Goal: Information Seeking & Learning: Learn about a topic

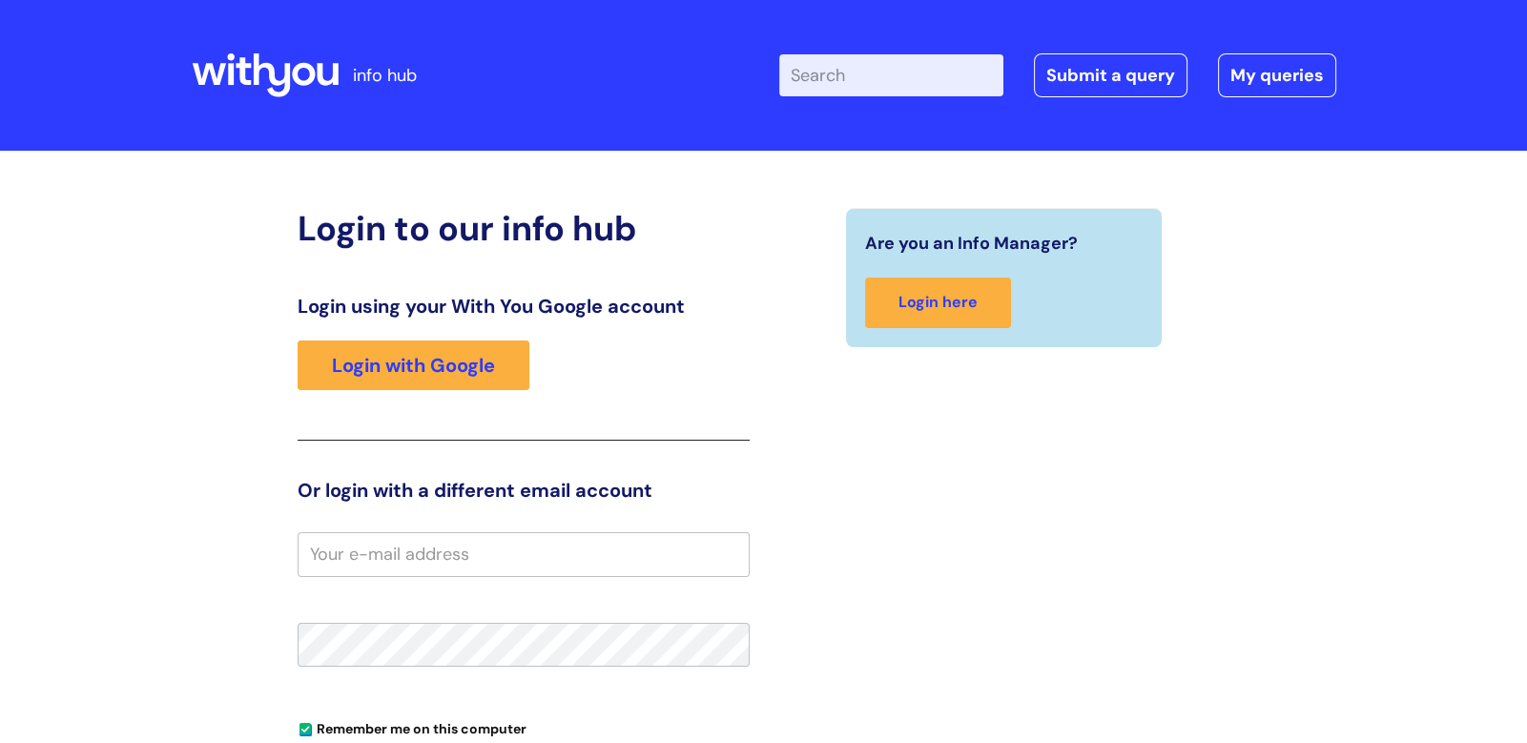
click at [844, 90] on input "Enter your search term here..." at bounding box center [891, 75] width 224 height 42
click at [365, 367] on link "Login with Google" at bounding box center [414, 366] width 232 height 50
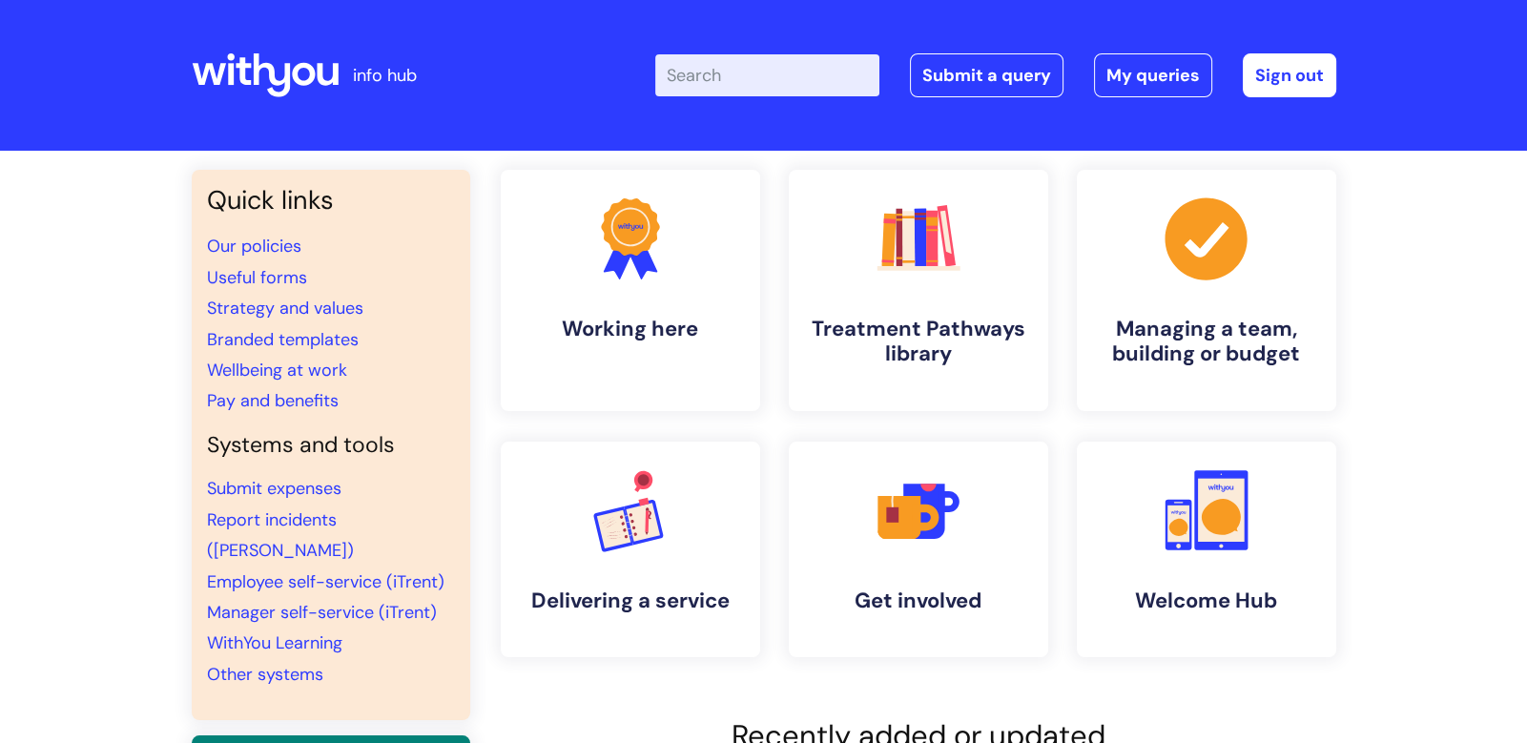
click at [773, 84] on input "Enter your search term here..." at bounding box center [767, 75] width 224 height 42
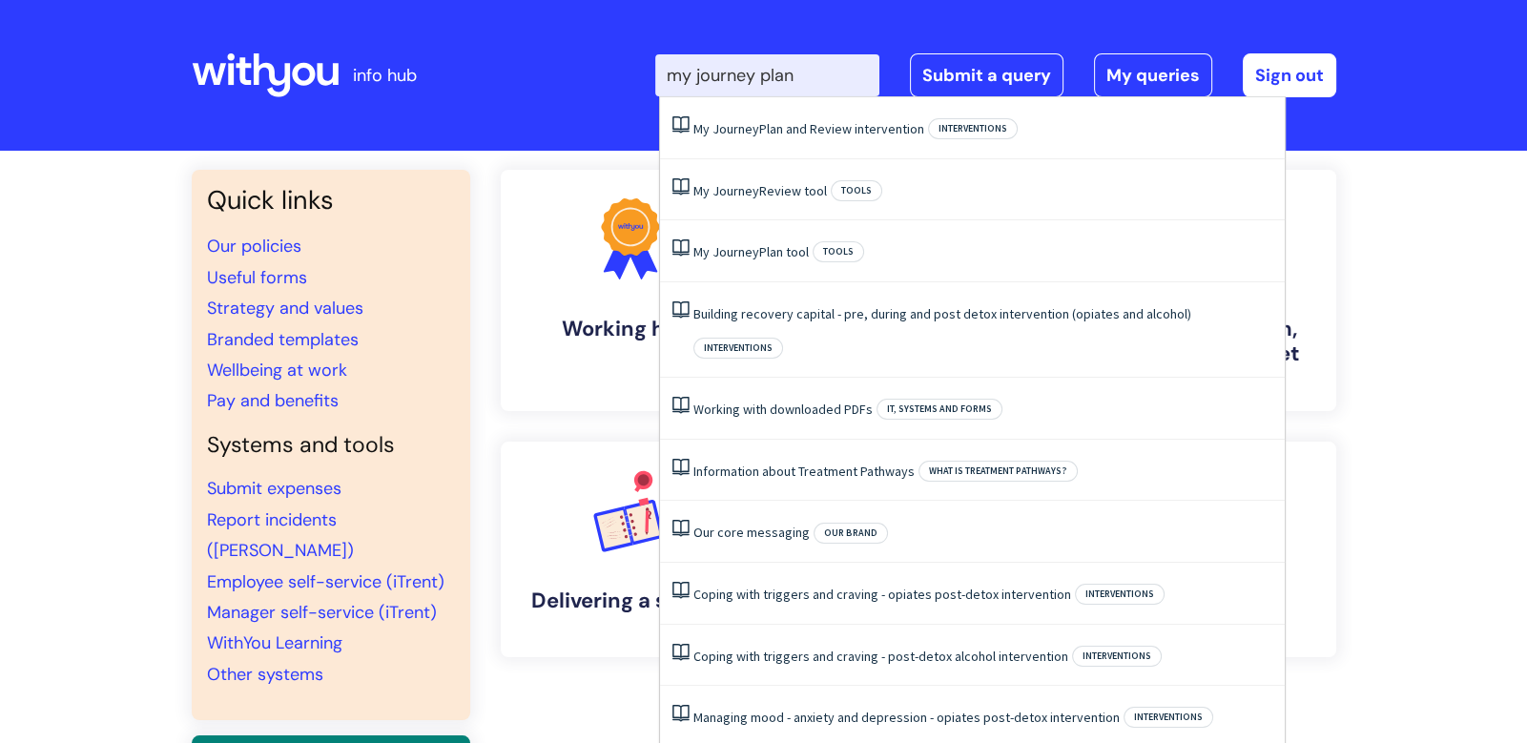
type input "my journey plan"
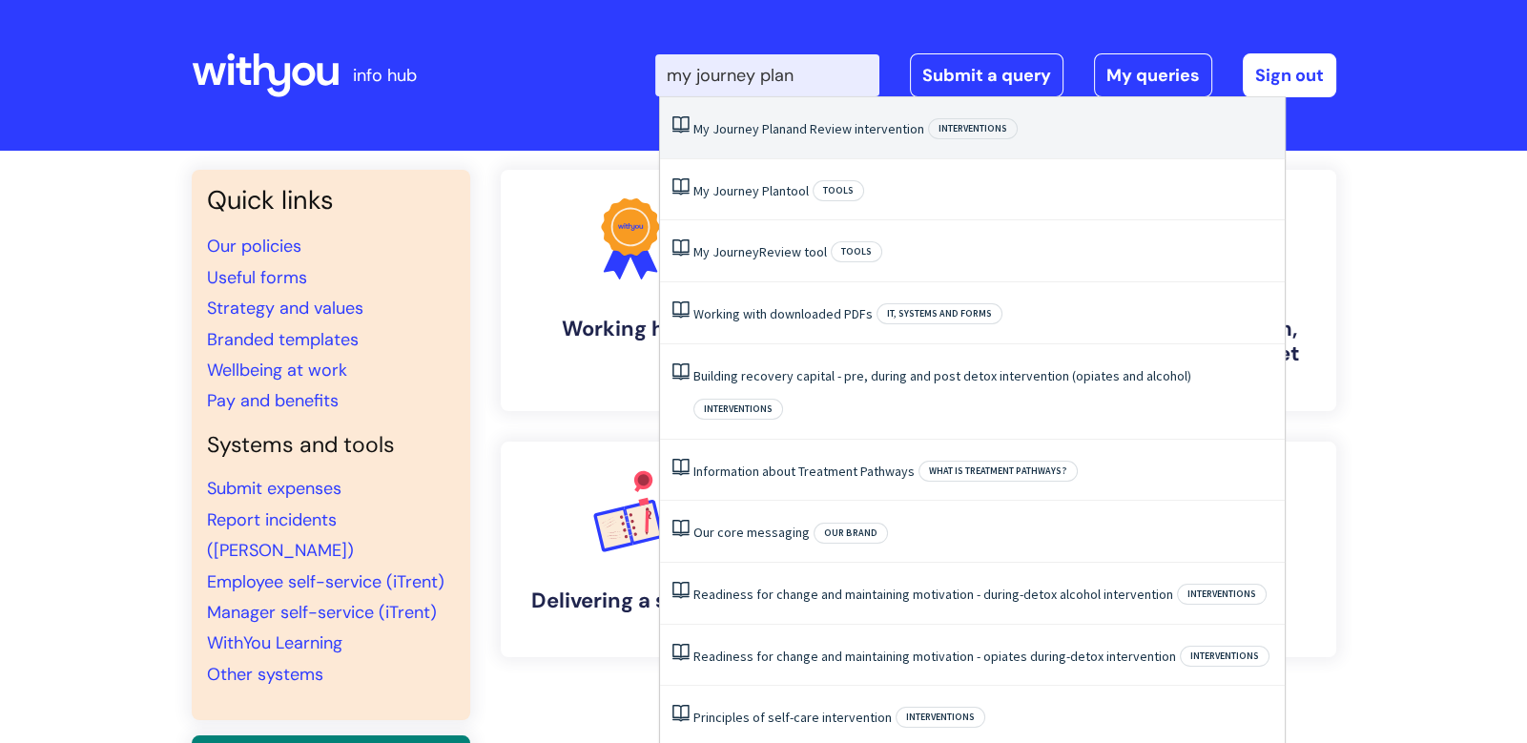
click at [911, 155] on li "My Journey Plan and Review intervention Interventions" at bounding box center [972, 128] width 625 height 62
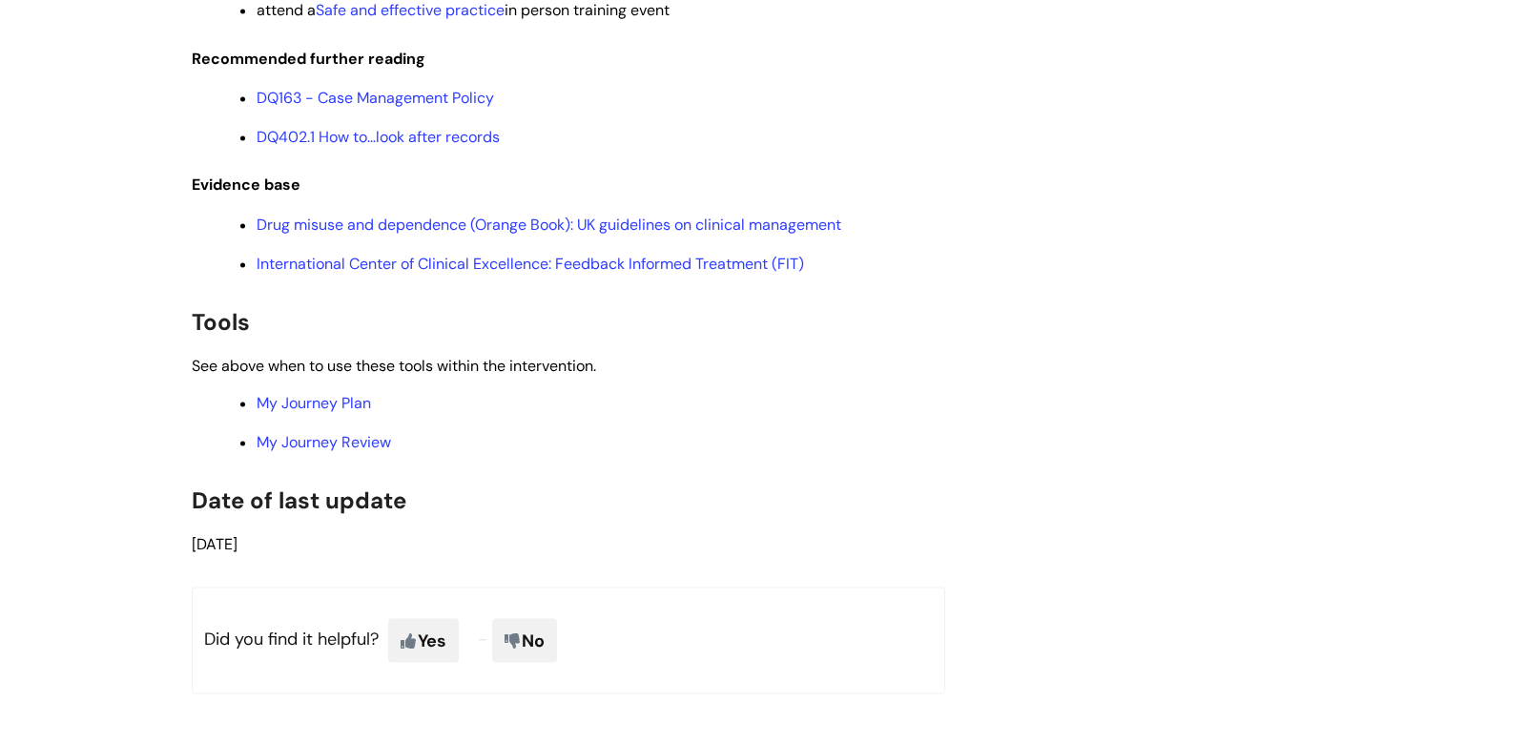
scroll to position [4017, 0]
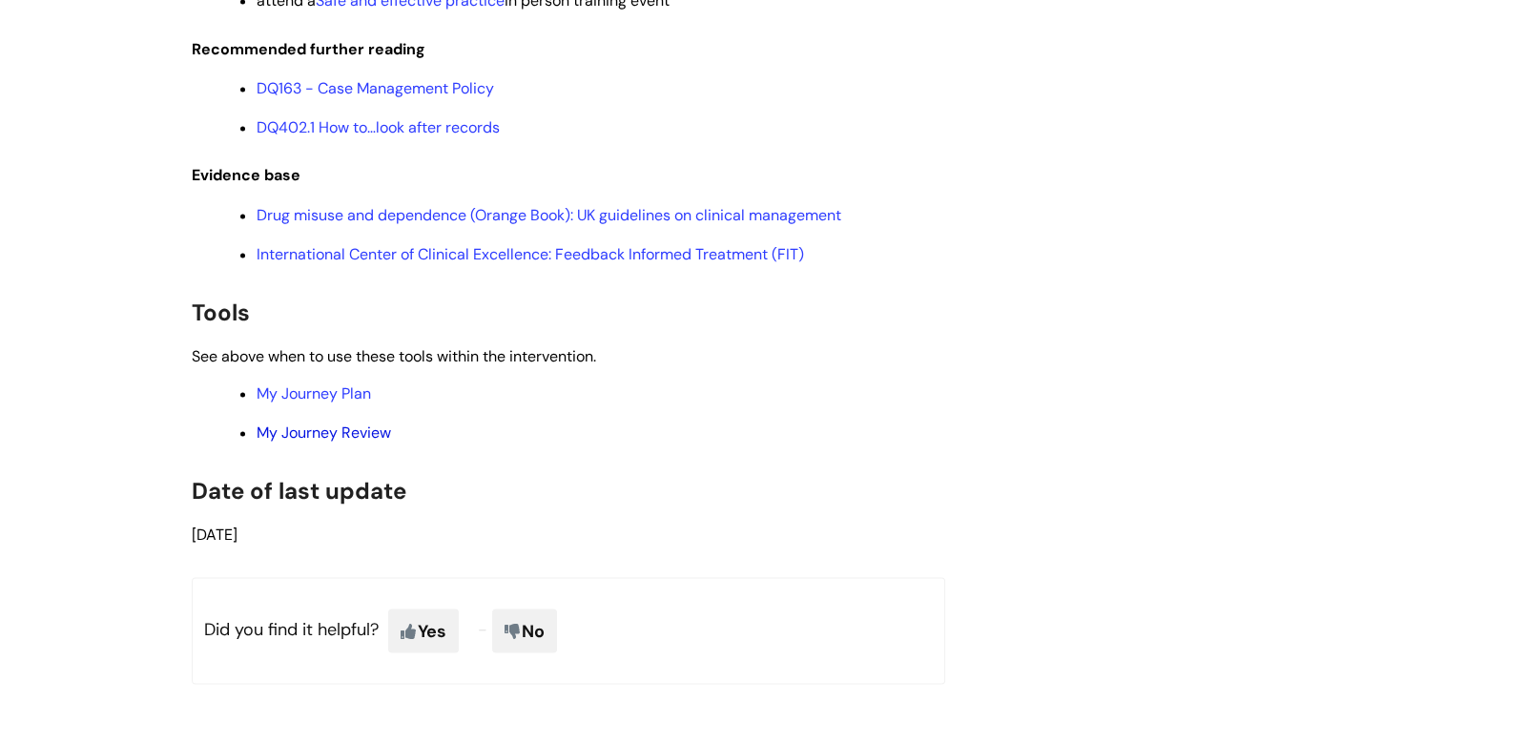
click at [328, 443] on link "My Journey Review" at bounding box center [324, 433] width 135 height 20
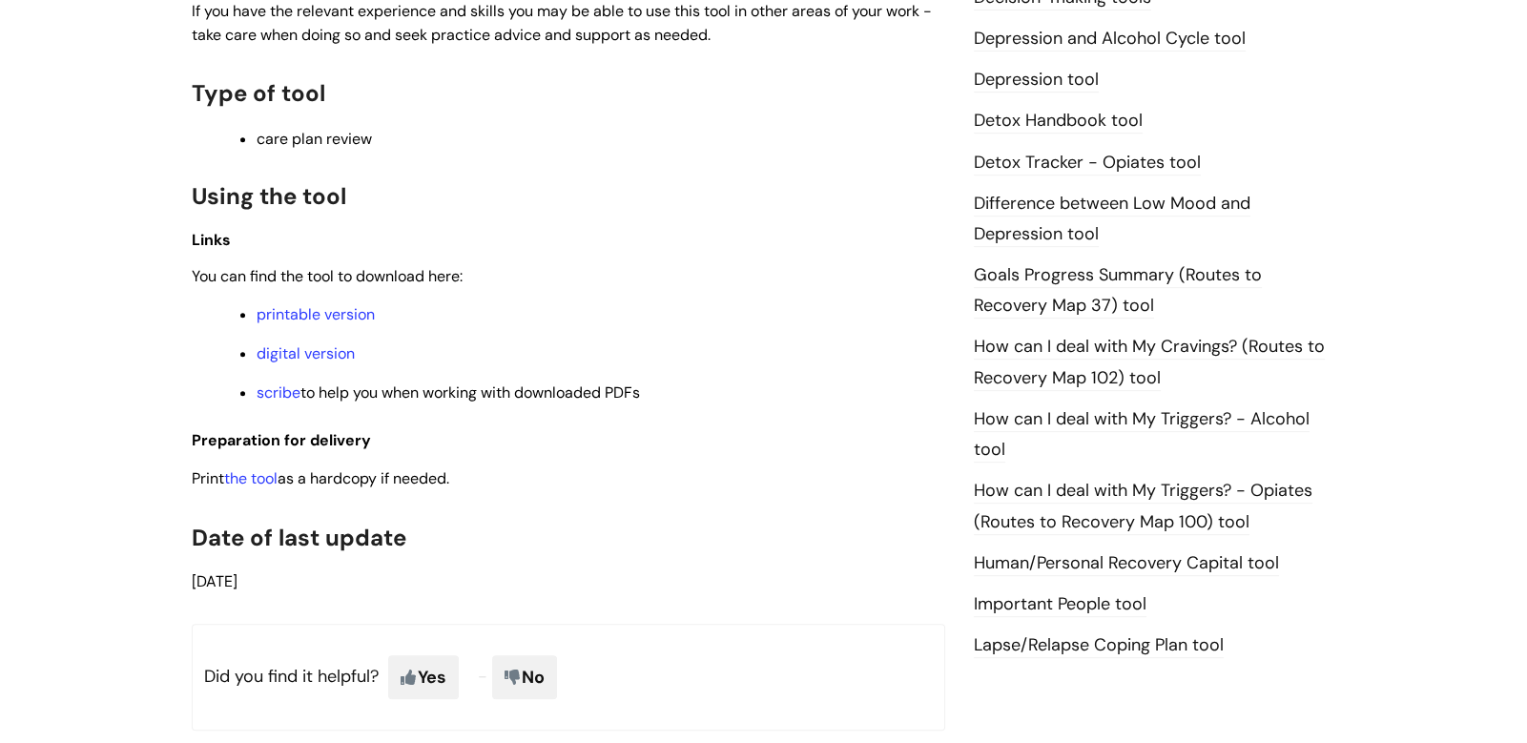
scroll to position [1293, 0]
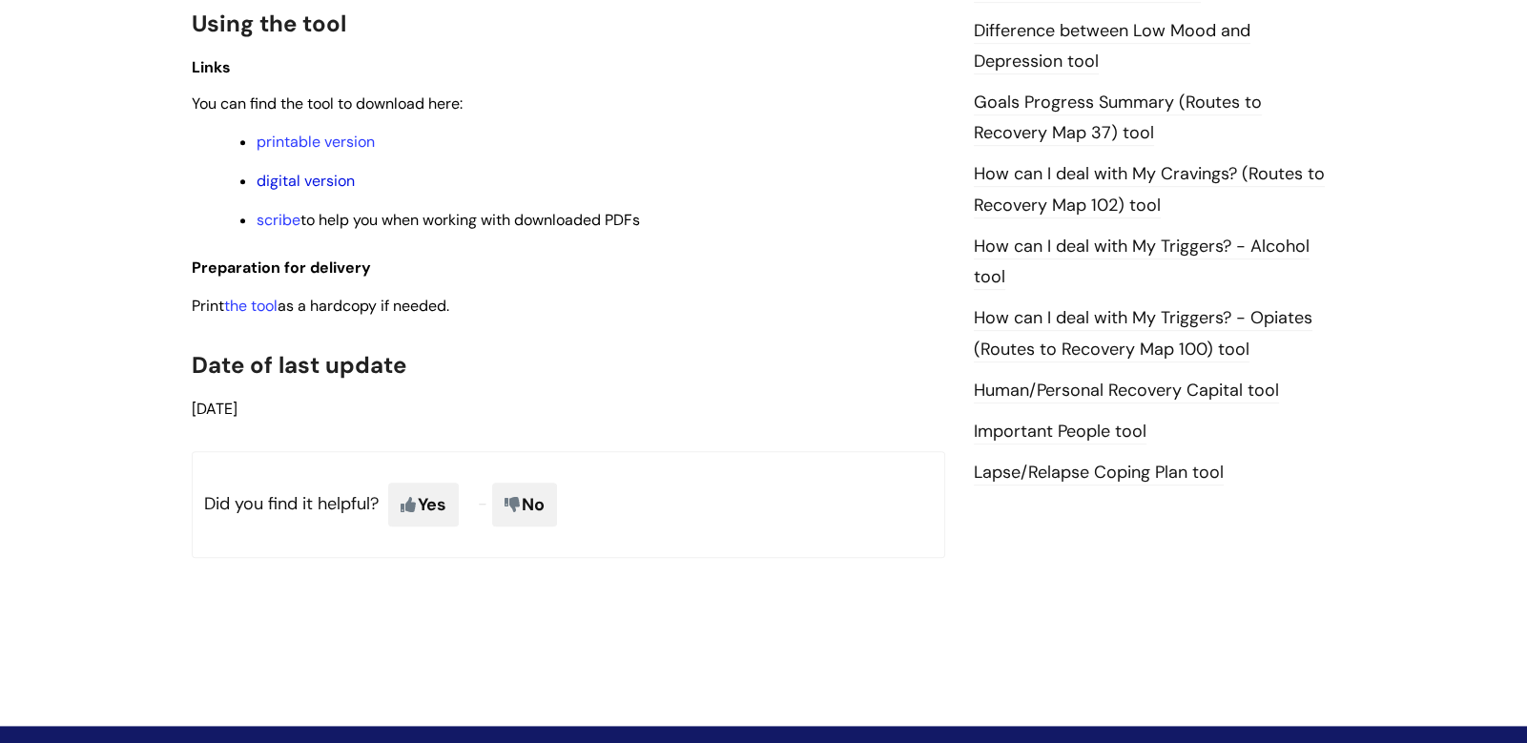
click at [298, 177] on link "digital version" at bounding box center [306, 181] width 98 height 20
